Goal: Communication & Community: Answer question/provide support

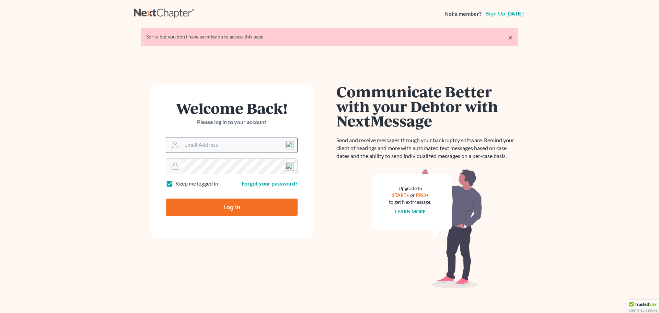
type input "[EMAIL_ADDRESS][DOMAIN_NAME]"
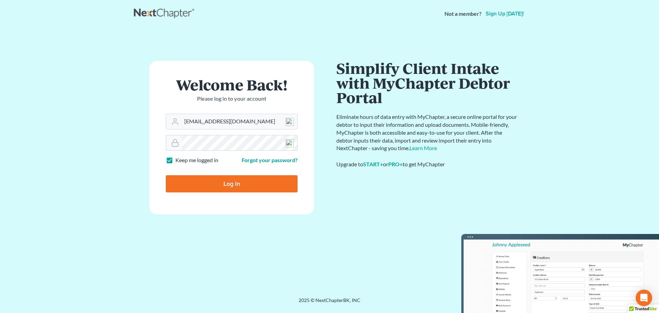
click at [230, 183] on input "Log In" at bounding box center [232, 183] width 132 height 17
type input "Thinking..."
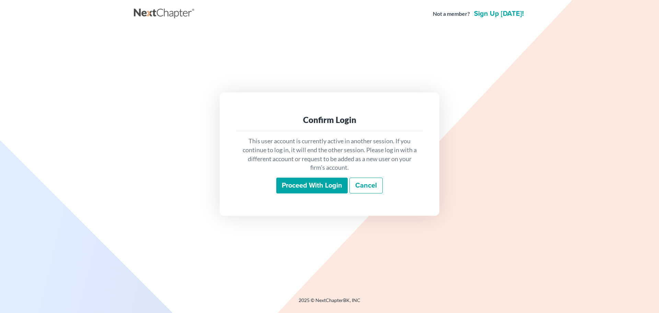
click at [292, 184] on input "Proceed with login" at bounding box center [311, 185] width 71 height 16
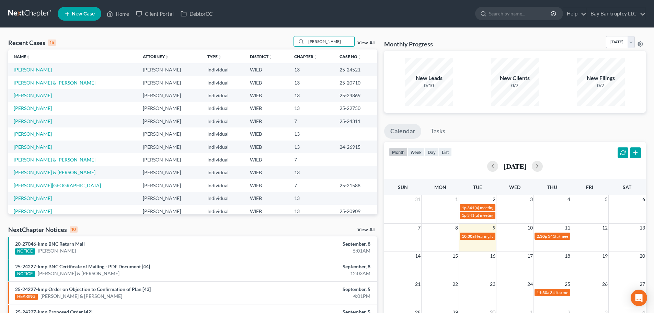
type input "[PERSON_NAME]"
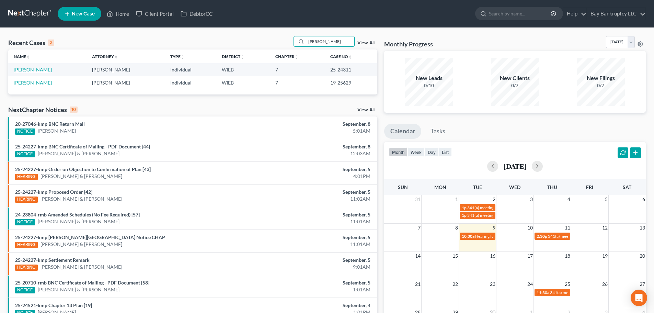
click at [25, 67] on link "[PERSON_NAME]" at bounding box center [33, 70] width 38 height 6
select select "2"
select select "1"
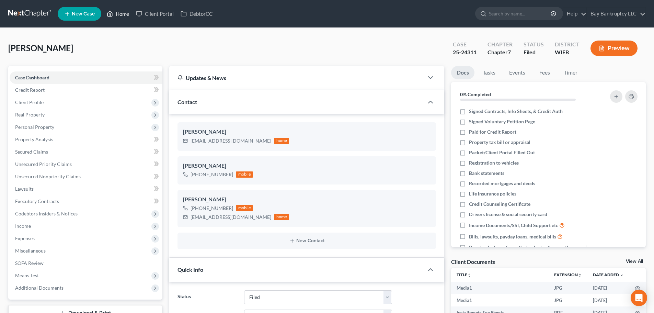
drag, startPoint x: 127, startPoint y: 17, endPoint x: 117, endPoint y: 10, distance: 12.0
click at [127, 17] on link "Home" at bounding box center [117, 14] width 29 height 12
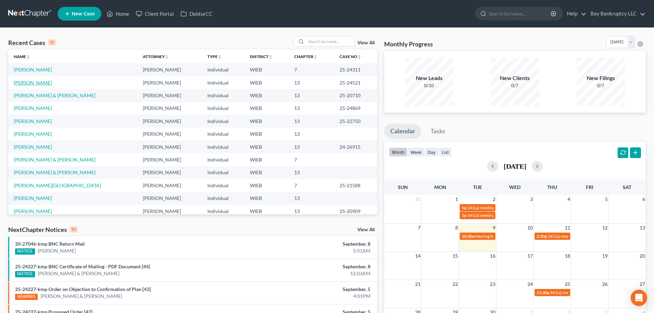
click at [33, 83] on link "[PERSON_NAME]" at bounding box center [33, 83] width 38 height 6
select select "2"
select select "1"
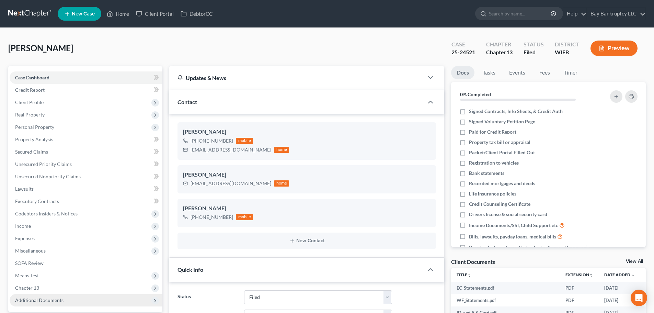
click at [39, 297] on span "Additional Documents" at bounding box center [39, 300] width 48 height 6
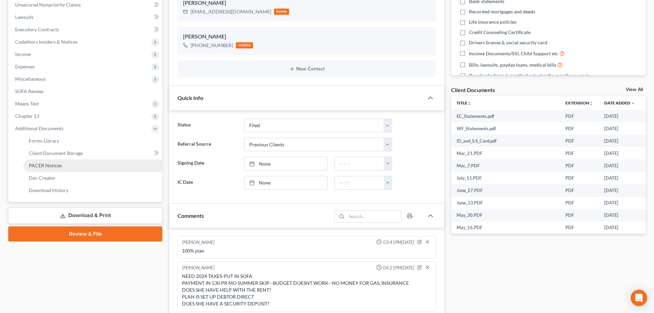
scroll to position [5754, 0]
click at [47, 168] on span "PACER Notices" at bounding box center [45, 165] width 33 height 6
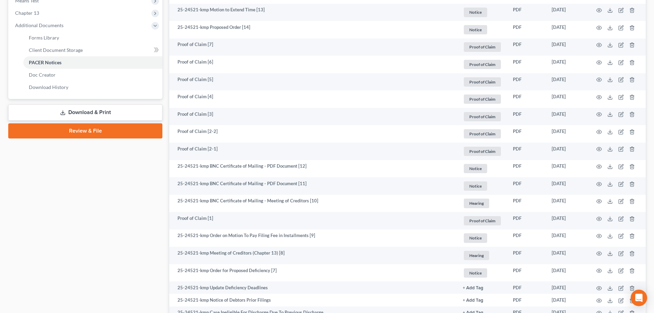
scroll to position [309, 0]
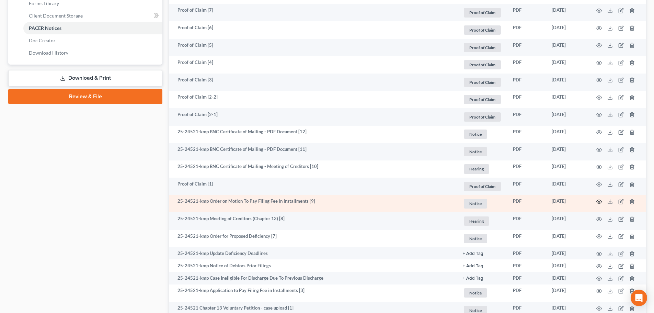
click at [597, 200] on icon "button" at bounding box center [598, 202] width 5 height 4
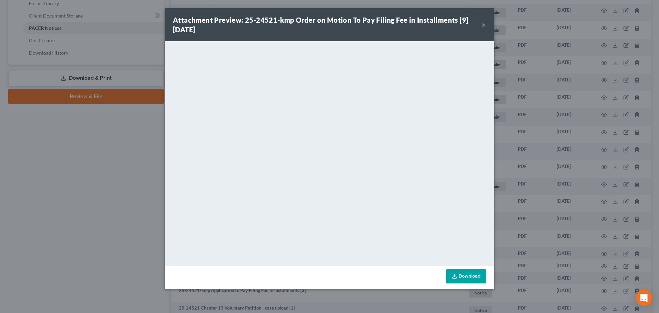
click at [482, 26] on button "×" at bounding box center [483, 25] width 5 height 8
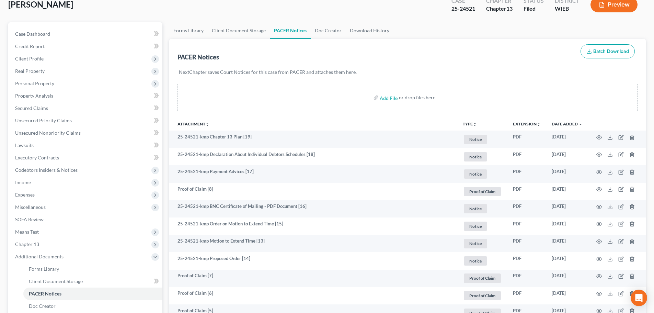
scroll to position [0, 0]
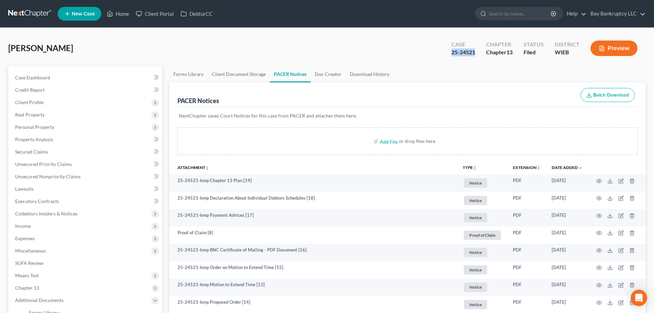
drag, startPoint x: 450, startPoint y: 56, endPoint x: 475, endPoint y: 58, distance: 25.1
click at [475, 58] on div "Case 25-24521" at bounding box center [463, 49] width 35 height 20
copy div "25-24521"
drag, startPoint x: 51, startPoint y: 72, endPoint x: 62, endPoint y: 92, distance: 22.6
click at [51, 72] on link "Case Dashboard" at bounding box center [86, 77] width 153 height 12
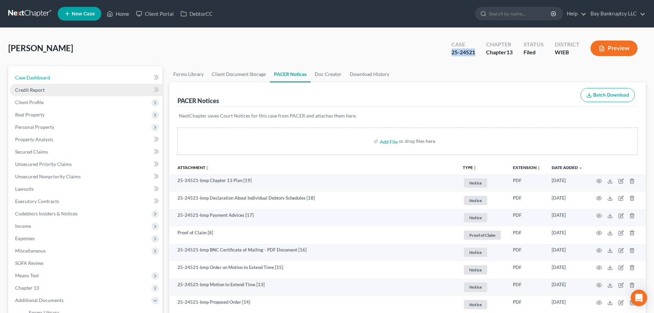
select select "1"
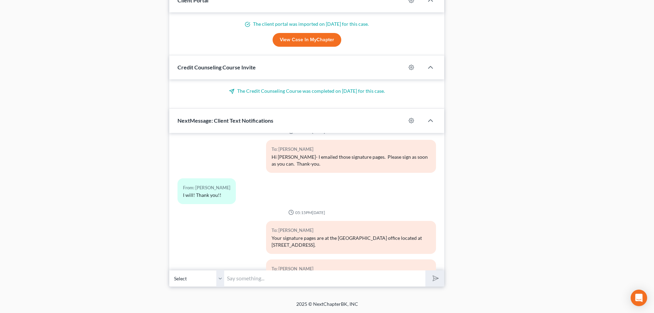
scroll to position [5754, 0]
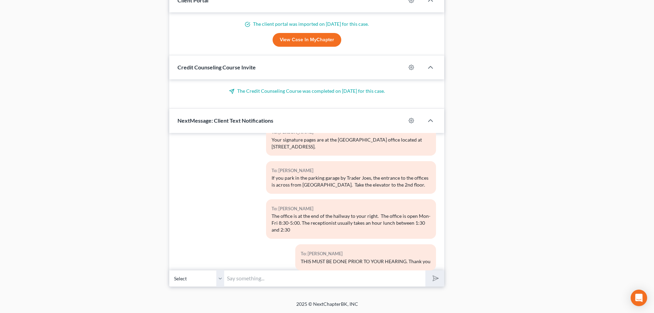
click at [246, 280] on input "text" at bounding box center [324, 278] width 201 height 17
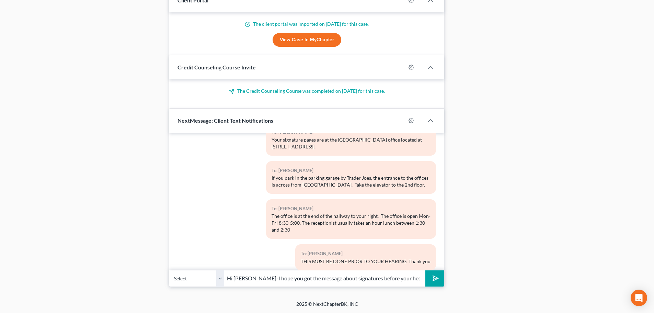
type input "Hi [PERSON_NAME]-I hope you got the message about signatures before your hearin…"
click at [437, 277] on polygon "submit" at bounding box center [434, 278] width 8 height 8
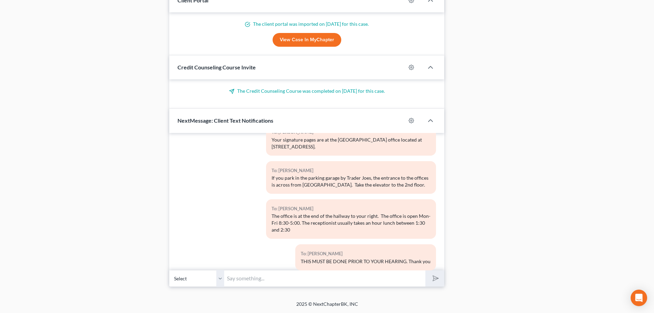
scroll to position [5849, 0]
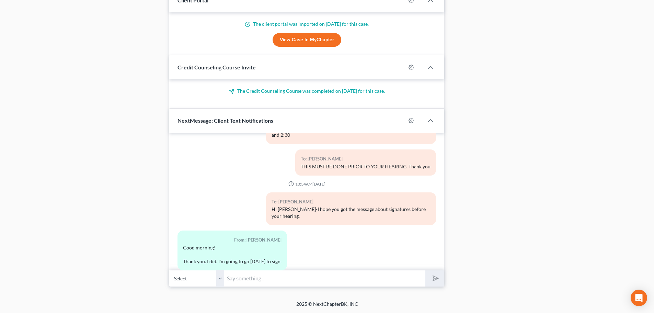
click at [236, 279] on input "text" at bounding box center [324, 278] width 201 height 17
type input "Ok, great, thank-you!"
click at [436, 284] on button "submit" at bounding box center [434, 278] width 19 height 16
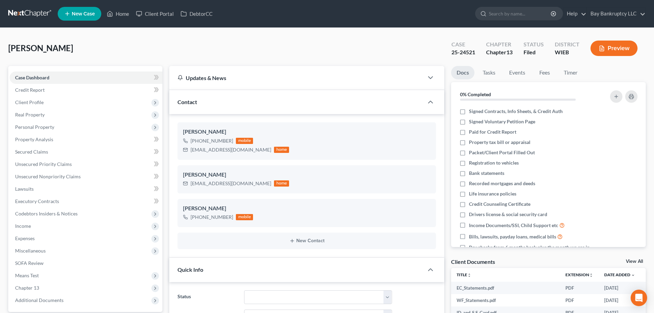
scroll to position [5911, 0]
drag, startPoint x: 127, startPoint y: 12, endPoint x: 186, endPoint y: 56, distance: 73.3
click at [127, 12] on link "Home" at bounding box center [117, 14] width 29 height 12
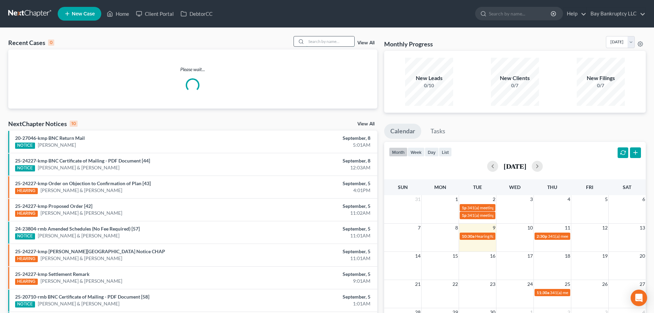
click at [344, 42] on input "search" at bounding box center [330, 41] width 48 height 10
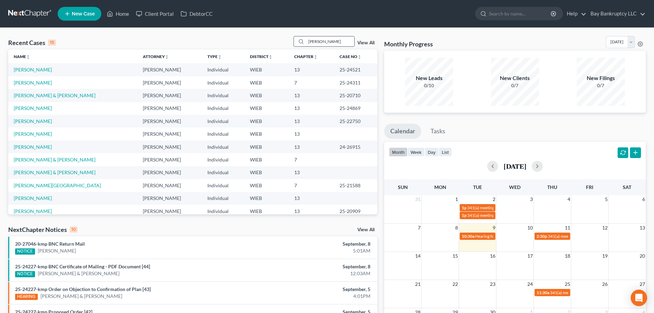
type input "[PERSON_NAME]"
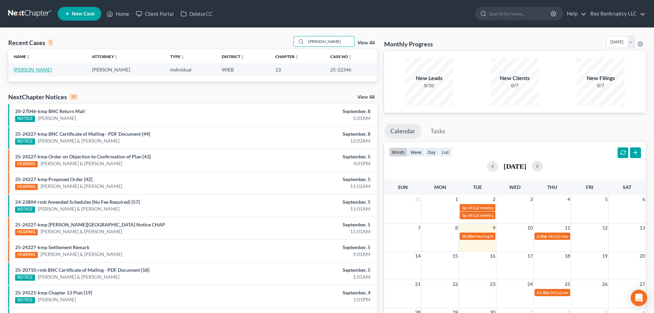
click at [45, 71] on link "[PERSON_NAME]" at bounding box center [33, 70] width 38 height 6
select select "2"
select select "1"
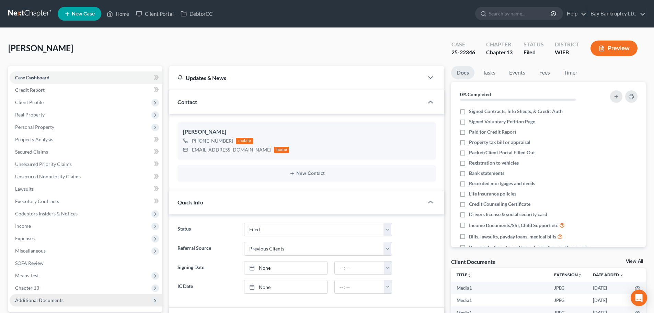
click at [42, 297] on span "Additional Documents" at bounding box center [39, 300] width 48 height 6
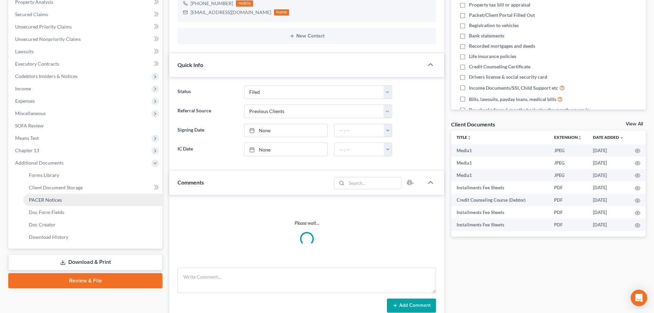
click at [50, 204] on link "PACER Notices" at bounding box center [92, 200] width 139 height 12
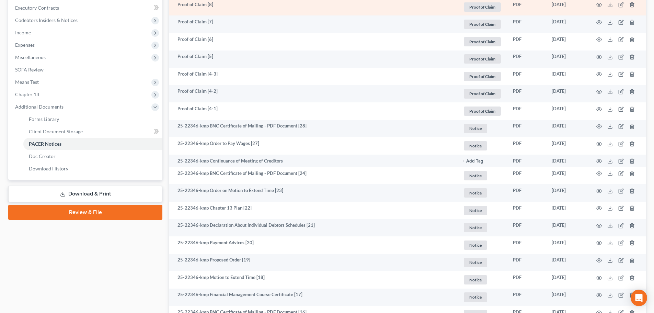
scroll to position [206, 0]
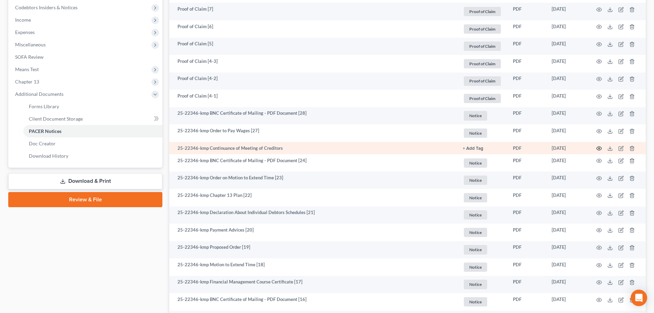
click at [597, 147] on icon "button" at bounding box center [598, 148] width 5 height 5
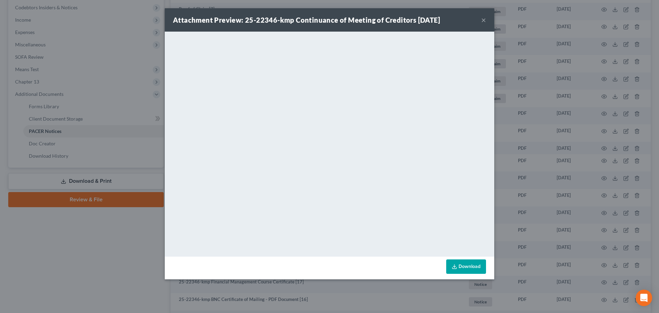
click at [485, 21] on button "×" at bounding box center [483, 20] width 5 height 8
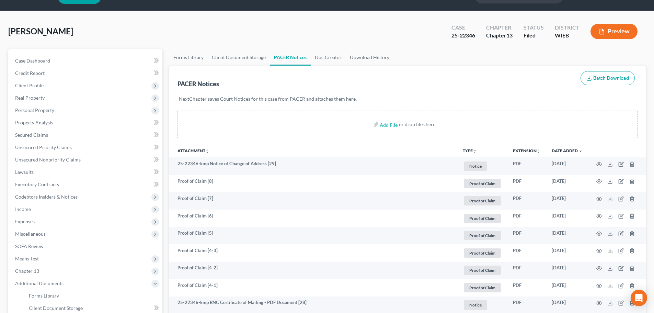
scroll to position [0, 0]
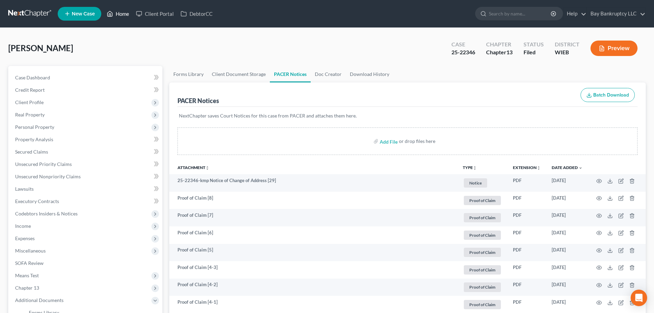
drag, startPoint x: 125, startPoint y: 11, endPoint x: 166, endPoint y: 70, distance: 71.6
click at [125, 11] on link "Home" at bounding box center [117, 14] width 29 height 12
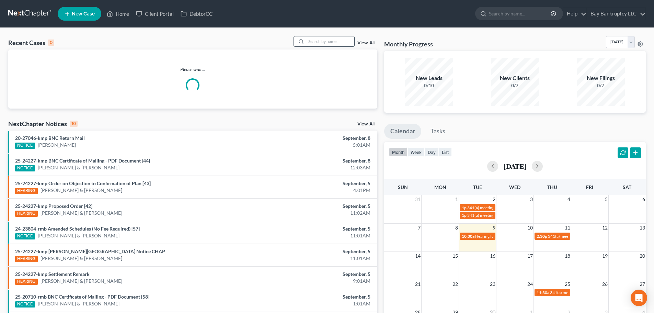
click at [325, 39] on input "search" at bounding box center [330, 41] width 48 height 10
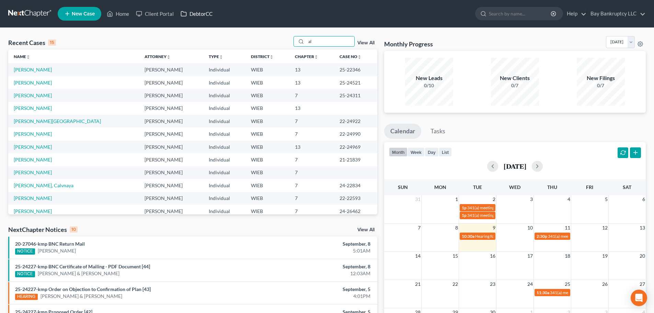
type input "al"
click at [205, 13] on link "DebtorCC" at bounding box center [196, 14] width 39 height 12
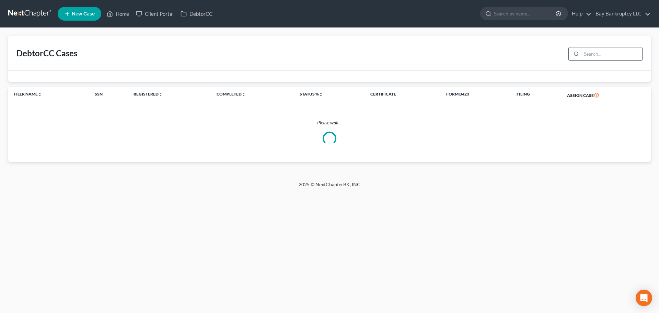
click at [604, 56] on input "search" at bounding box center [611, 53] width 61 height 13
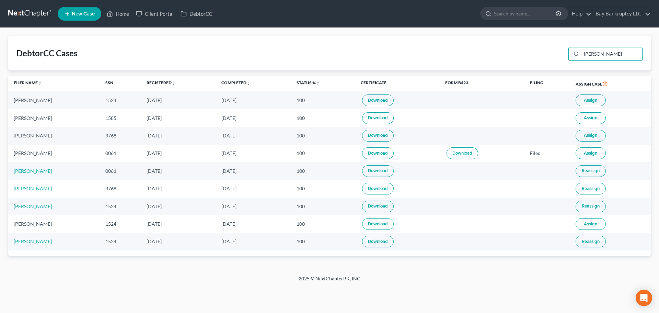
type input "[PERSON_NAME]"
click at [390, 100] on link "Download" at bounding box center [378, 100] width 32 height 12
click at [121, 13] on link "Home" at bounding box center [117, 14] width 29 height 12
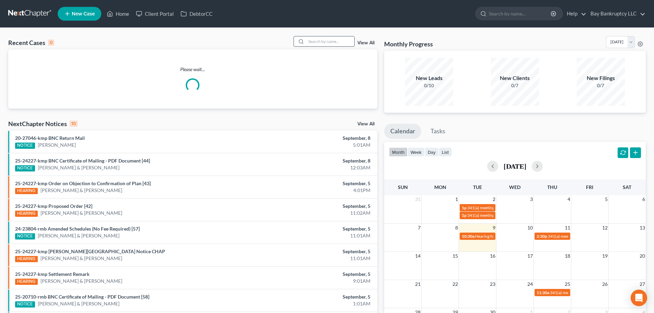
click at [339, 42] on input "search" at bounding box center [330, 41] width 48 height 10
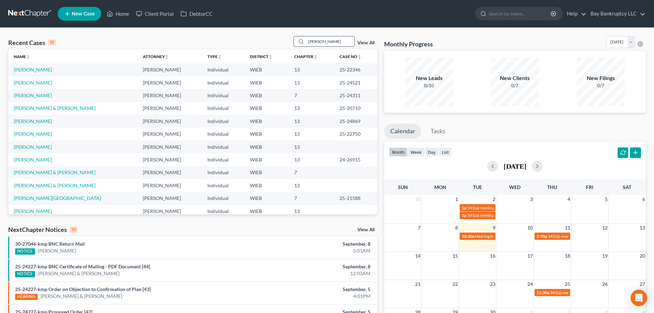
type input "[PERSON_NAME]"
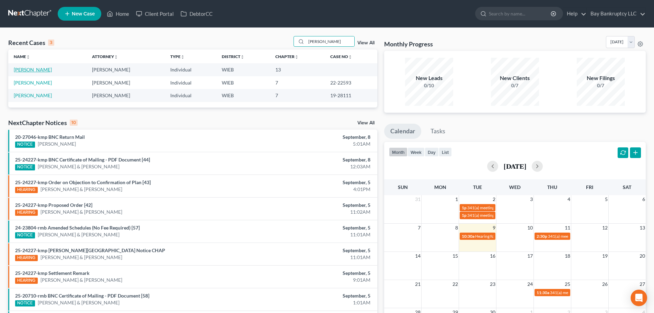
click at [36, 69] on link "[PERSON_NAME]" at bounding box center [33, 70] width 38 height 6
select select "3"
select select "1"
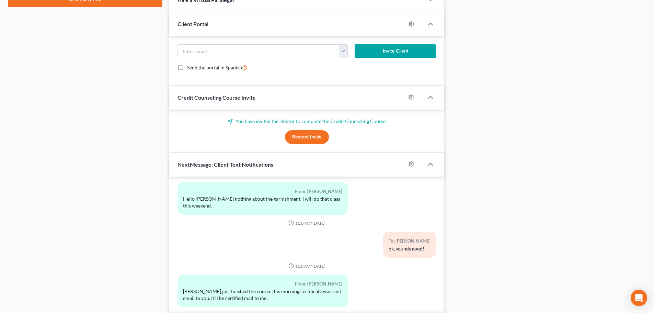
scroll to position [387, 0]
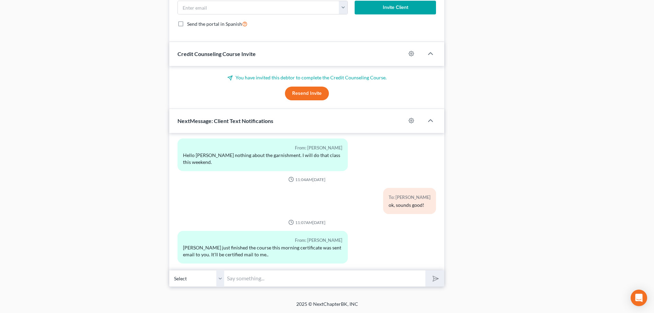
click at [250, 281] on input "text" at bounding box center [324, 278] width 201 height 17
click at [317, 279] on input "Hi [PERSON_NAME]-sorry, was a busy [DATE]/" at bounding box center [324, 278] width 201 height 17
type input "Hi [PERSON_NAME]-sorry, was a busy [DATE]/ I did get it, thank-you!"
click at [437, 279] on polygon "submit" at bounding box center [434, 278] width 8 height 8
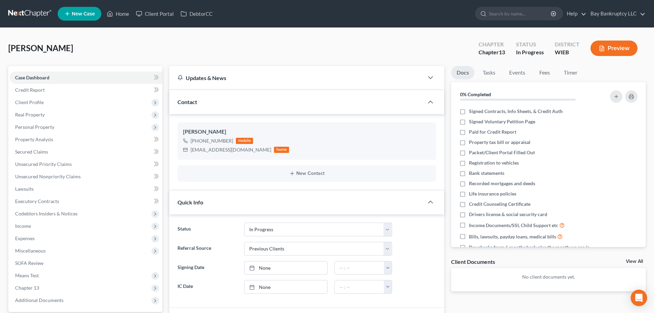
scroll to position [287, 0]
click at [158, 11] on link "Client Portal" at bounding box center [154, 14] width 45 height 12
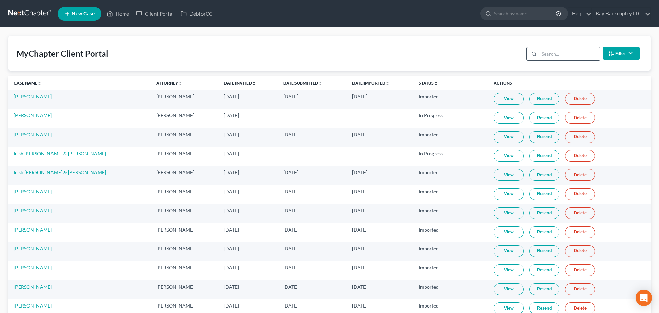
click at [559, 54] on input "search" at bounding box center [569, 53] width 61 height 13
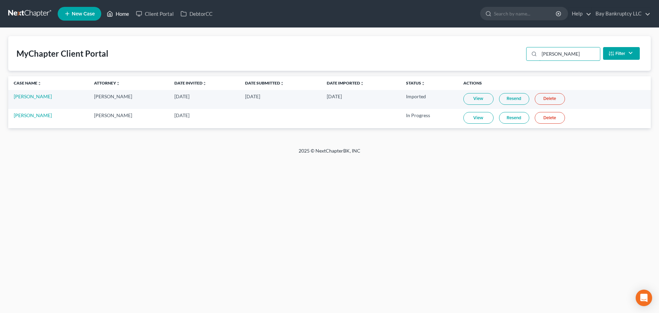
type input "[PERSON_NAME]"
click at [121, 15] on link "Home" at bounding box center [117, 14] width 29 height 12
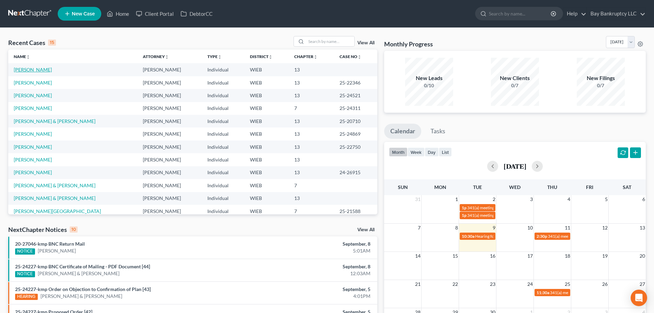
click at [30, 69] on link "[PERSON_NAME]" at bounding box center [33, 70] width 38 height 6
select select "3"
select select "1"
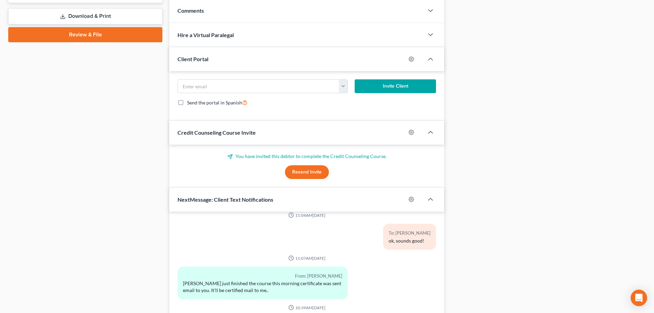
scroll to position [387, 0]
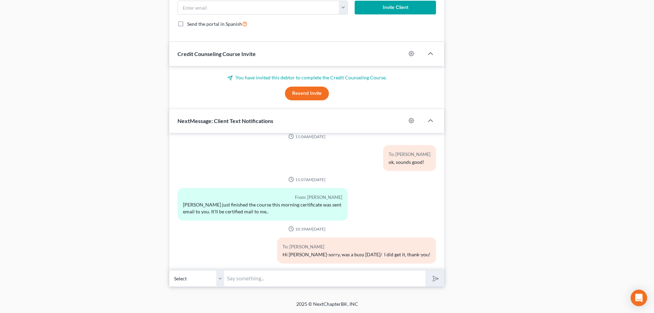
click at [250, 277] on input "text" at bounding box center [324, 278] width 201 height 17
type input "Looks like you are working on the portal yet."
click at [430, 280] on button "submit" at bounding box center [434, 278] width 19 height 16
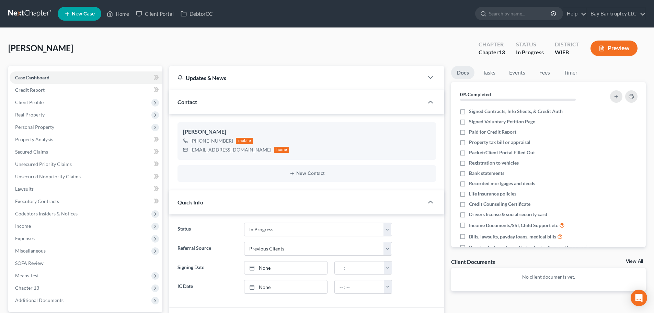
scroll to position [318, 0]
drag, startPoint x: 122, startPoint y: 13, endPoint x: 308, endPoint y: 58, distance: 190.9
click at [122, 13] on link "Home" at bounding box center [117, 14] width 29 height 12
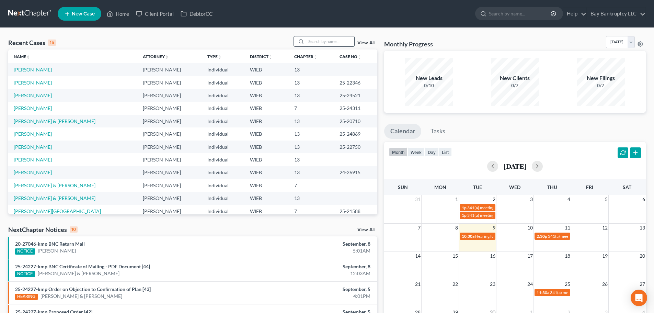
click at [314, 42] on input "search" at bounding box center [330, 41] width 48 height 10
type input "[PERSON_NAME]"
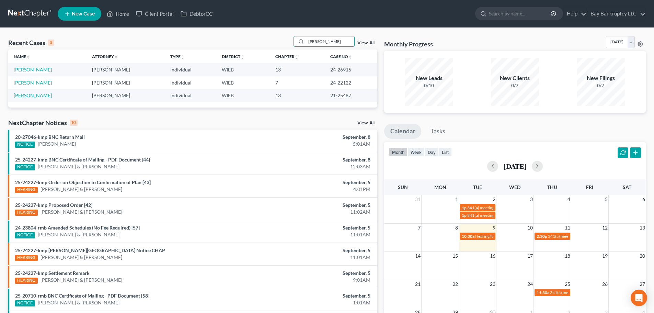
click at [22, 68] on link "[PERSON_NAME]" at bounding box center [33, 70] width 38 height 6
select select "2"
select select "1"
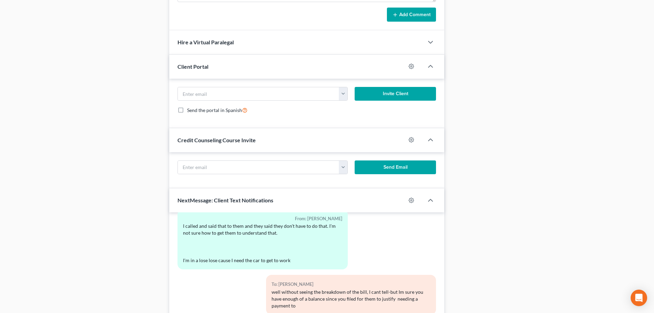
scroll to position [684, 0]
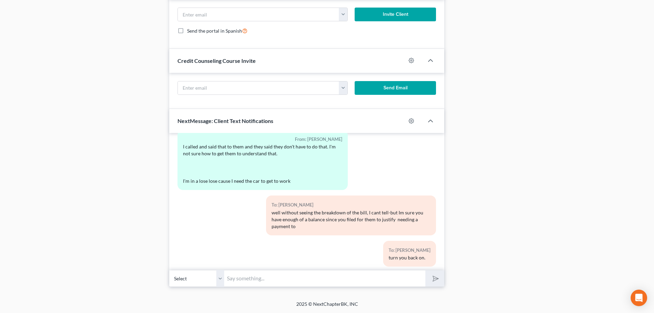
drag, startPoint x: 245, startPoint y: 233, endPoint x: 241, endPoint y: 232, distance: 3.6
click at [245, 272] on div "To: [PERSON_NAME] just let me know what you want to do" at bounding box center [306, 287] width 265 height 31
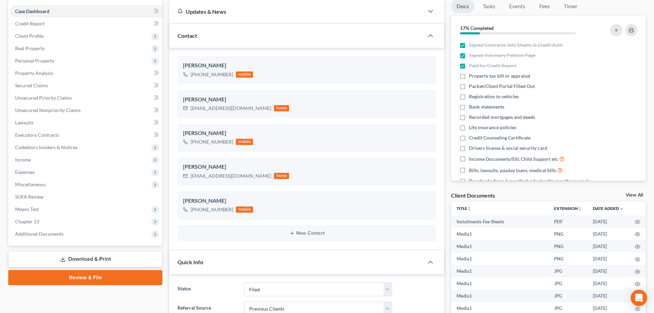
scroll to position [0, 0]
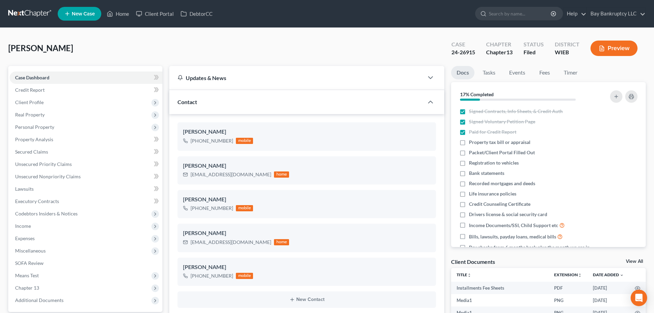
drag, startPoint x: 37, startPoint y: 105, endPoint x: 155, endPoint y: 144, distance: 125.0
click at [37, 105] on span "Client Profile" at bounding box center [86, 102] width 153 height 12
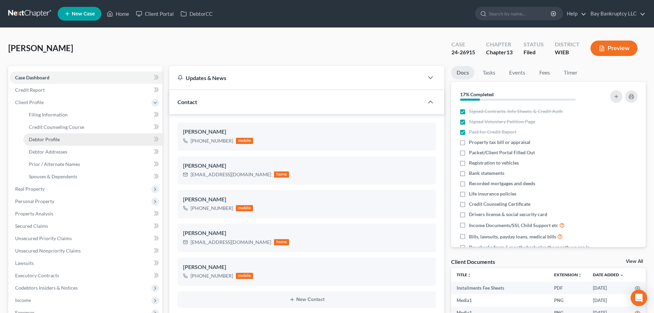
click at [64, 137] on link "Debtor Profile" at bounding box center [92, 139] width 139 height 12
select select "0"
select select "2"
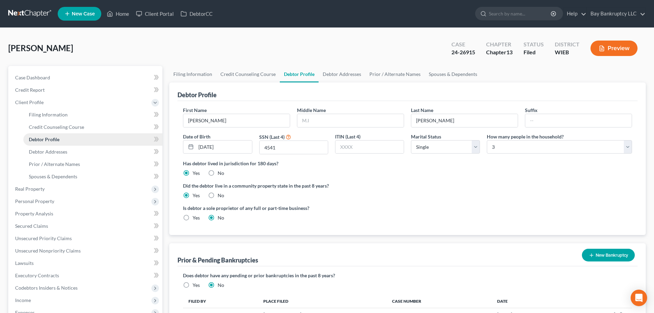
radio input "true"
click at [185, 72] on link "Filing Information" at bounding box center [192, 74] width 47 height 16
select select "1"
select select "0"
select select "3"
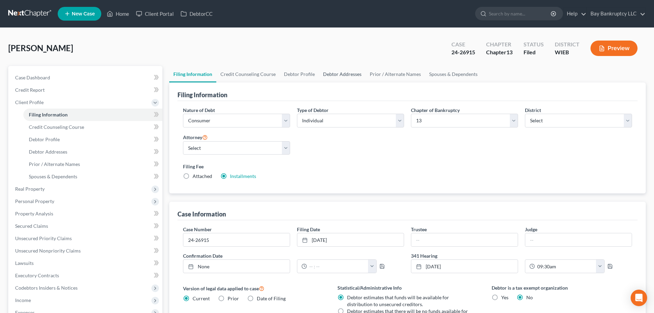
click at [329, 72] on link "Debtor Addresses" at bounding box center [342, 74] width 47 height 16
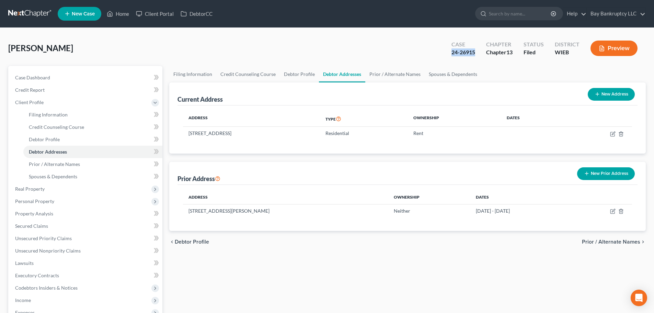
drag, startPoint x: 448, startPoint y: 55, endPoint x: 474, endPoint y: 56, distance: 26.1
click at [474, 56] on div "Case 24-26915" at bounding box center [463, 49] width 35 height 20
copy div "24-26915"
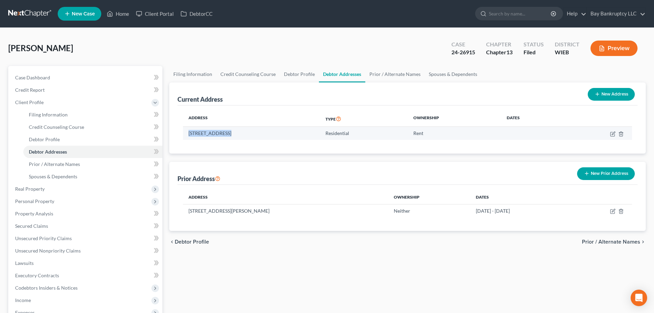
drag, startPoint x: 189, startPoint y: 134, endPoint x: 228, endPoint y: 134, distance: 38.8
click at [228, 134] on td "[STREET_ADDRESS]" at bounding box center [251, 133] width 137 height 13
copy td "[STREET_ADDRESS]"
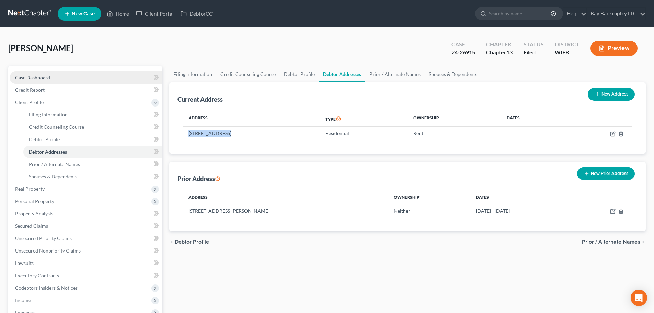
click at [42, 80] on span "Case Dashboard" at bounding box center [32, 77] width 35 height 6
select select "2"
select select "1"
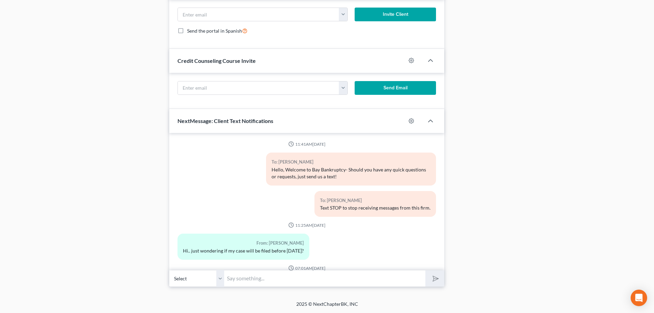
scroll to position [30037, 0]
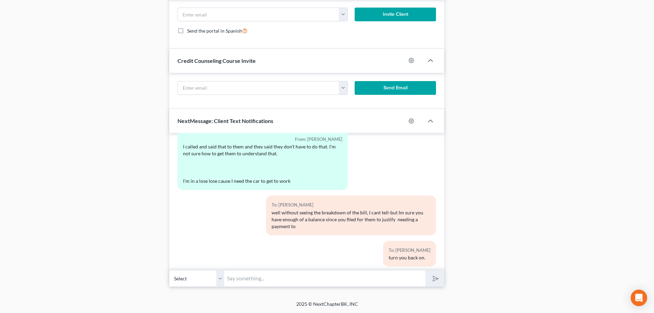
click at [253, 275] on input "text" at bounding box center [324, 278] width 201 height 17
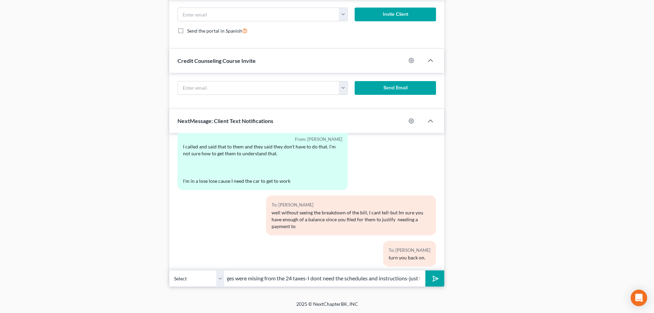
scroll to position [0, 78]
click at [376, 275] on input "Hi [PERSON_NAME]-several pages were missing from the 24 taxes-I don't need the …" at bounding box center [324, 278] width 201 height 17
type input "Hi [PERSON_NAME]-several pages were missing from the 24 taxes-I don't need the …"
click at [430, 280] on button "submit" at bounding box center [434, 278] width 19 height 16
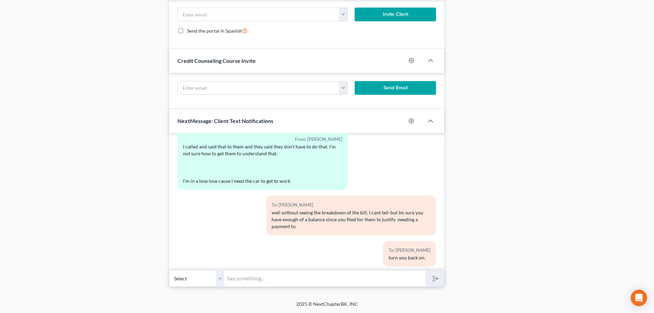
scroll to position [30094, 0]
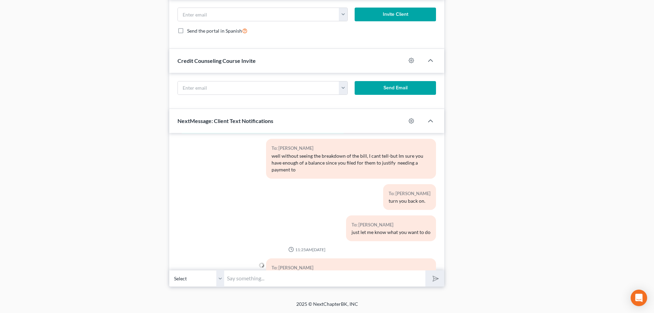
click at [292, 278] on input "text" at bounding box center [324, 278] width 201 height 17
type input "and the entire state form"
click at [432, 278] on icon "submit" at bounding box center [434, 279] width 10 height 10
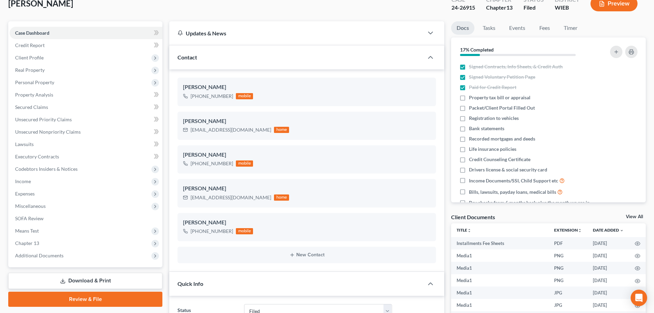
scroll to position [0, 0]
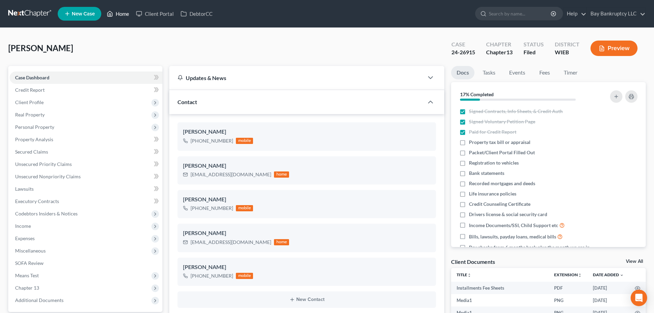
drag, startPoint x: 125, startPoint y: 15, endPoint x: 266, endPoint y: 38, distance: 142.8
click at [125, 15] on link "Home" at bounding box center [117, 14] width 29 height 12
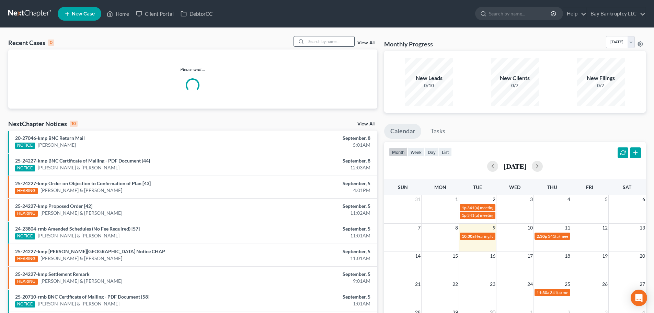
click at [317, 38] on input "search" at bounding box center [330, 41] width 48 height 10
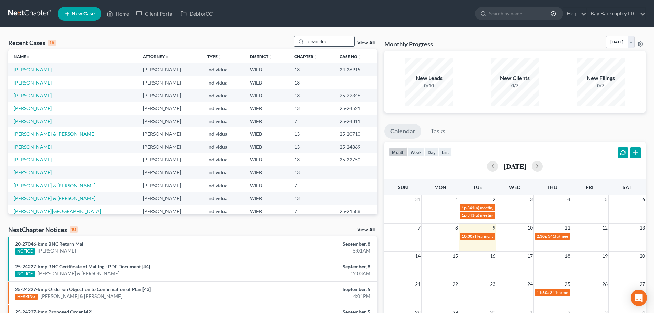
type input "devondra"
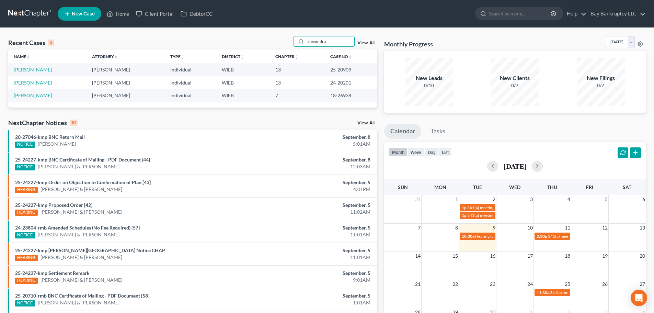
click at [35, 68] on link "[PERSON_NAME]" at bounding box center [33, 70] width 38 height 6
select select "1"
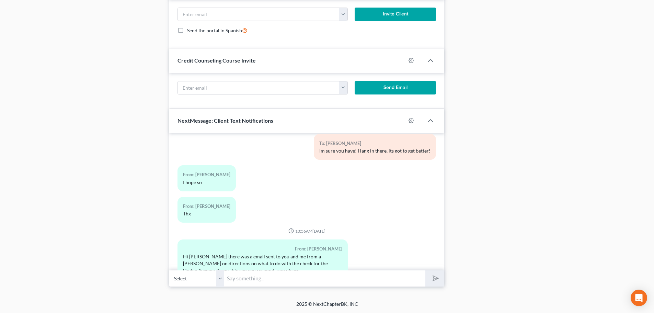
scroll to position [38749, 0]
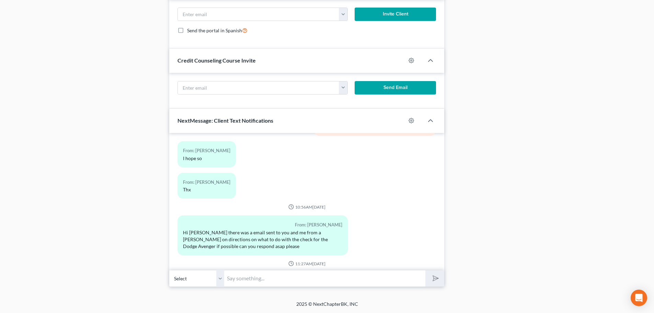
click at [245, 280] on input "text" at bounding box center [324, 278] width 201 height 17
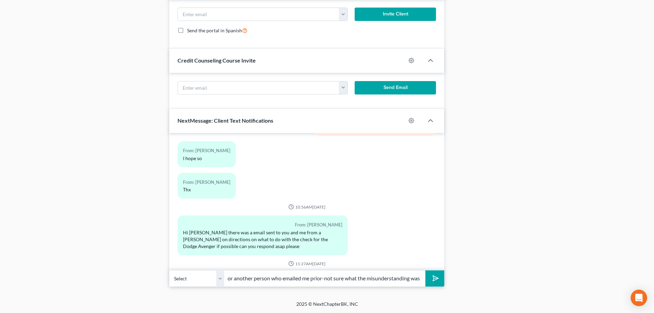
scroll to position [0, 62]
type input "I had explained to to him or another person who emailed me prior-not sure what …"
click at [436, 281] on icon "submit" at bounding box center [434, 278] width 10 height 10
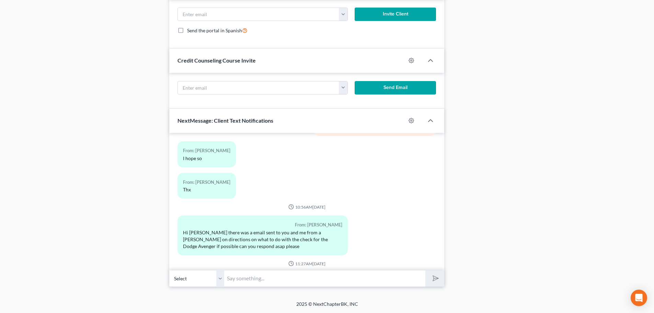
scroll to position [38788, 0]
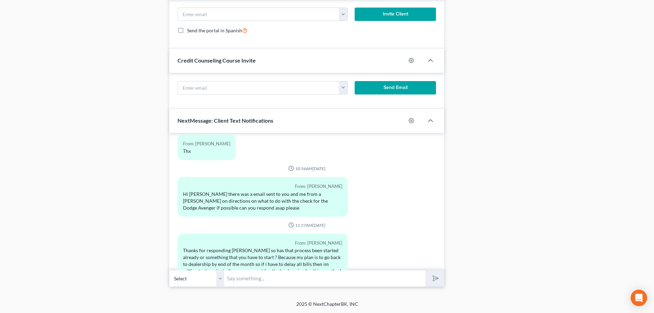
click at [252, 278] on input "text" at bounding box center [324, 278] width 201 height 17
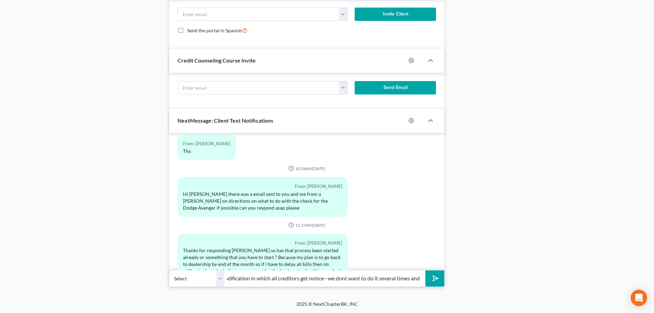
scroll to position [0, 179]
type input "No, I was waiting on Fridays decision bc that would be in the same plan modific…"
click at [429, 279] on button "submit" at bounding box center [434, 278] width 19 height 16
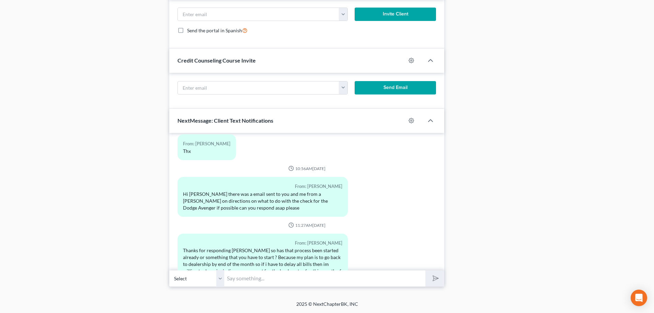
scroll to position [38833, 0]
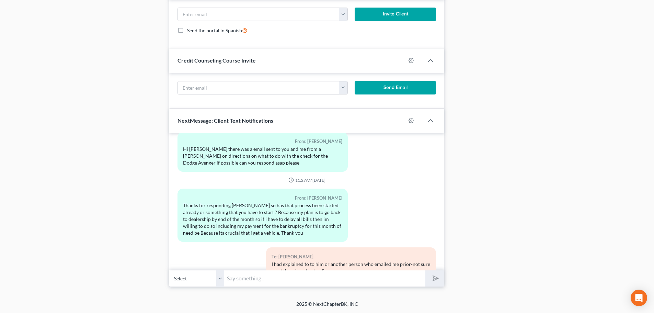
click at [270, 277] on input "text" at bounding box center [324, 278] width 201 height 17
type input "[DATE] was crazy so I will be filing it [DATE]"
click at [433, 279] on icon "submit" at bounding box center [434, 278] width 10 height 10
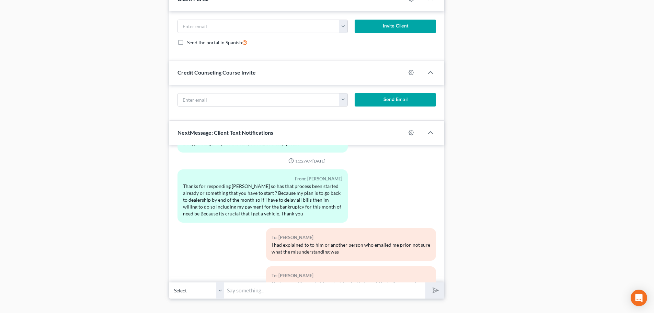
scroll to position [940, 0]
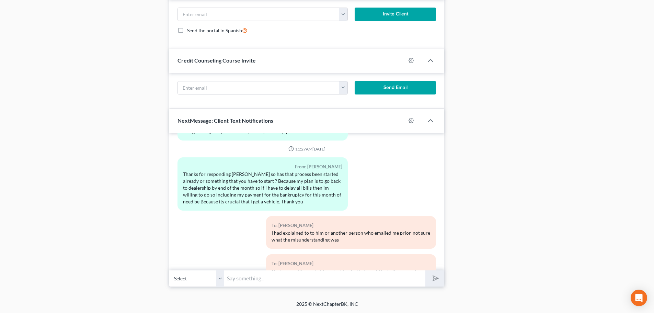
click at [239, 276] on input "text" at bounding box center [324, 278] width 201 height 17
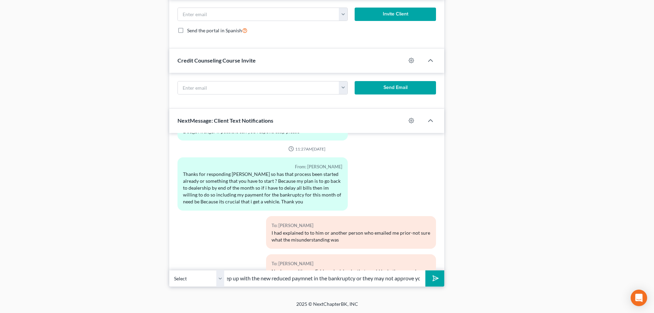
scroll to position [0, 40]
type input "you should keep up with the new reduced payment in the bankruptcy or they may n…"
click at [435, 277] on icon "submit" at bounding box center [434, 278] width 10 height 10
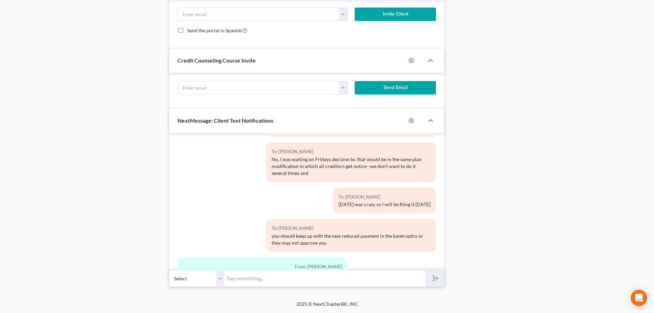
scroll to position [38992, 0]
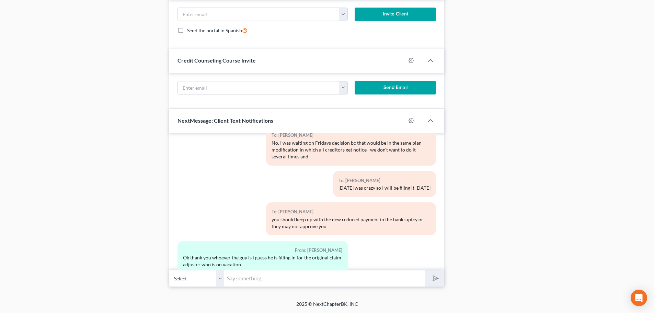
click at [241, 283] on input "text" at bounding box center [324, 278] width 201 height 17
type input "Ah, ok, it certainly has been an ordeal for you!"
click at [433, 279] on polygon "submit" at bounding box center [434, 278] width 8 height 8
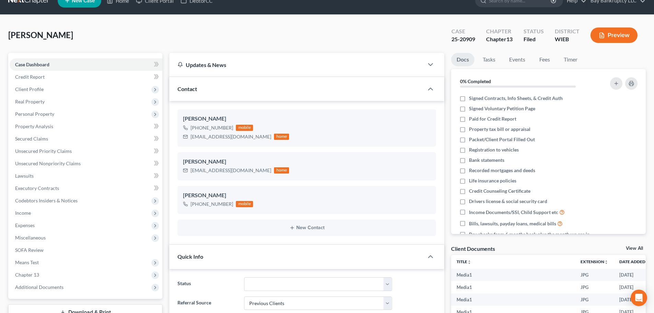
scroll to position [0, 0]
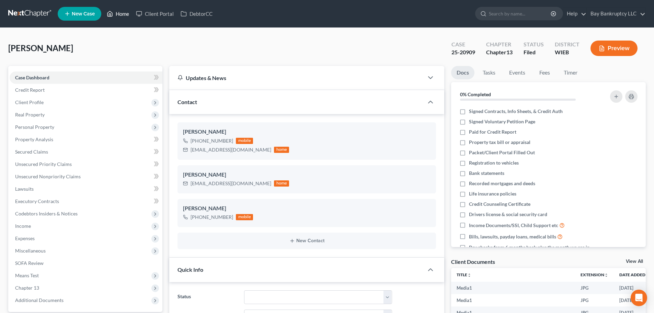
drag, startPoint x: 120, startPoint y: 13, endPoint x: 331, endPoint y: 54, distance: 214.2
click at [120, 13] on link "Home" at bounding box center [117, 14] width 29 height 12
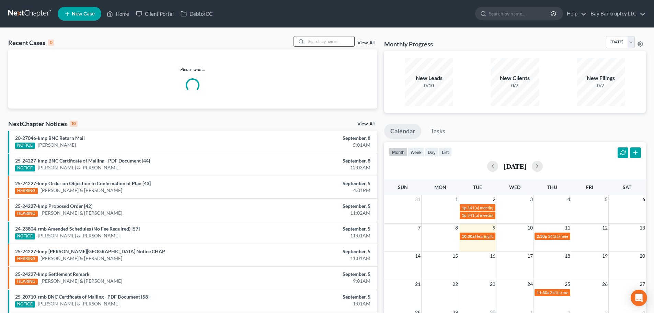
click at [352, 43] on input "search" at bounding box center [330, 41] width 48 height 10
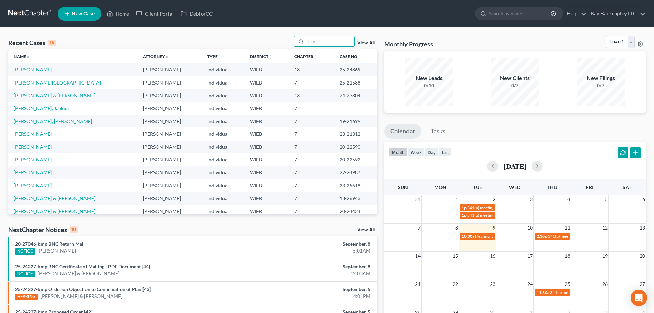
type input "mar"
click at [48, 81] on link "[PERSON_NAME][GEOGRAPHIC_DATA]" at bounding box center [57, 83] width 87 height 6
select select "1"
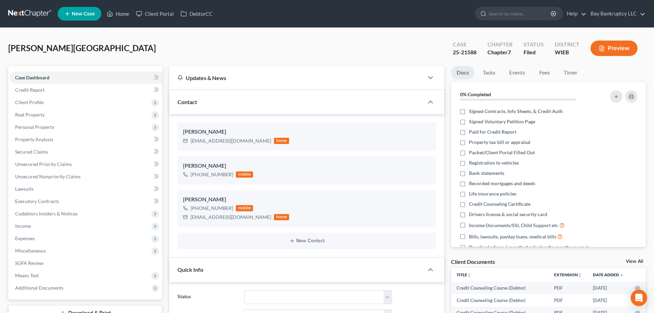
scroll to position [5165, 0]
select select "2"
select select "1"
select select "0"
click at [118, 15] on link "Home" at bounding box center [117, 14] width 29 height 12
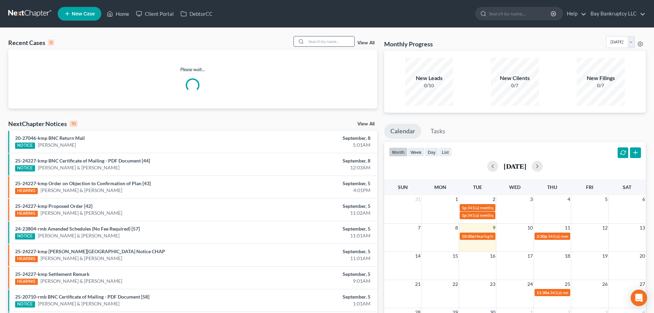
click at [332, 44] on input "search" at bounding box center [330, 41] width 48 height 10
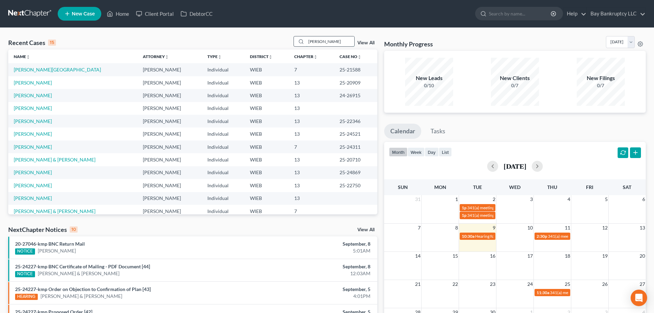
type input "janelle"
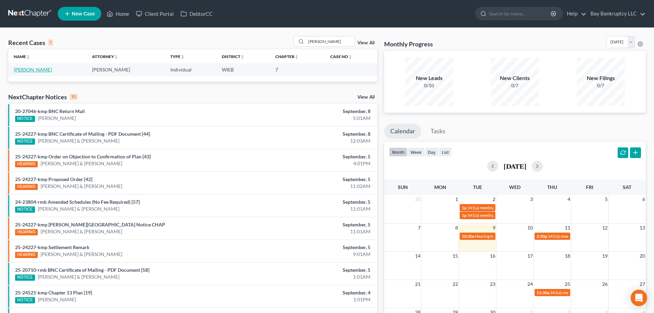
click at [28, 71] on link "Johnson, Janelle" at bounding box center [33, 70] width 38 height 6
select select "1"
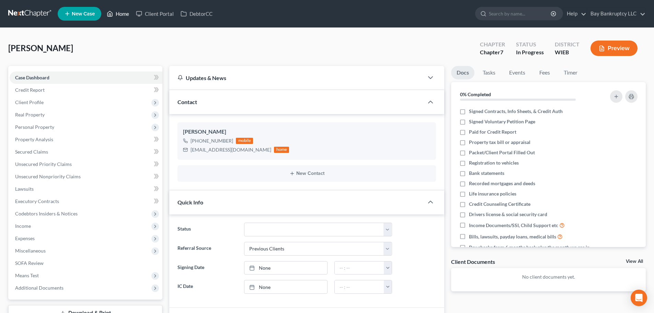
click at [120, 18] on link "Home" at bounding box center [117, 14] width 29 height 12
